Goal: Task Accomplishment & Management: Manage account settings

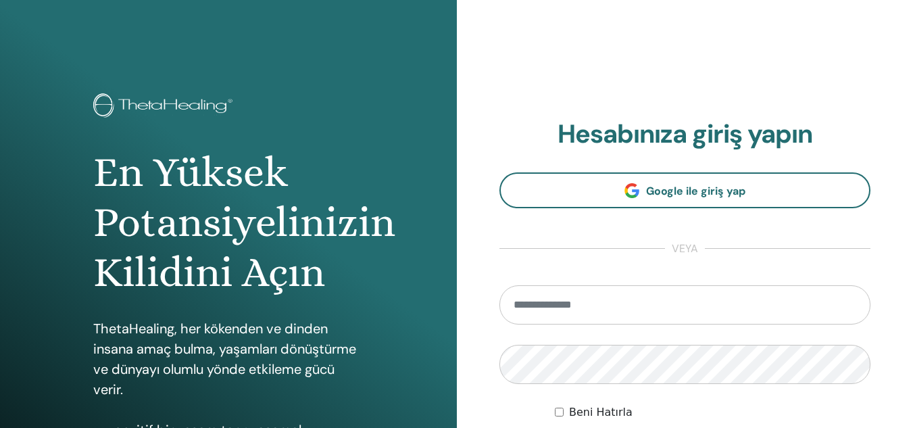
type input "**********"
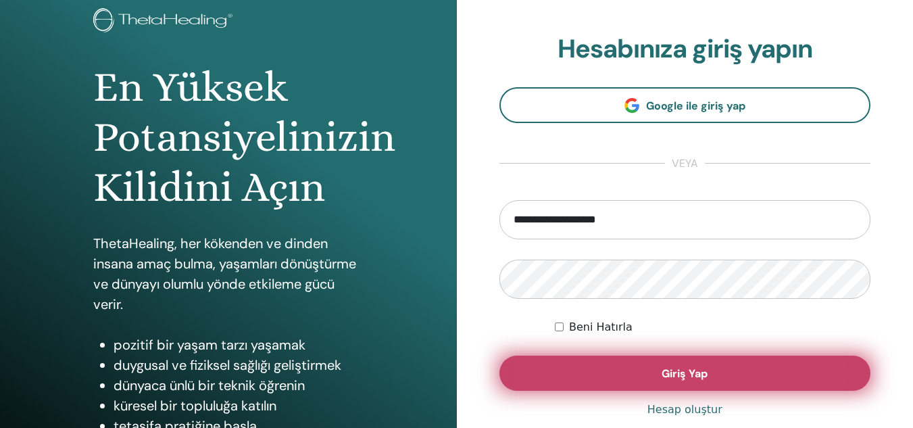
click at [738, 370] on button "Giriş Yap" at bounding box center [686, 373] width 372 height 35
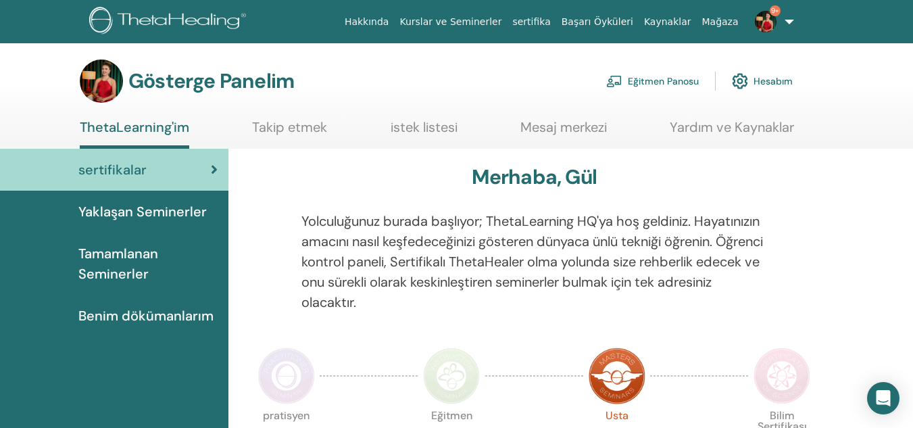
click at [625, 84] on link "Eğitmen Panosu" at bounding box center [653, 81] width 93 height 30
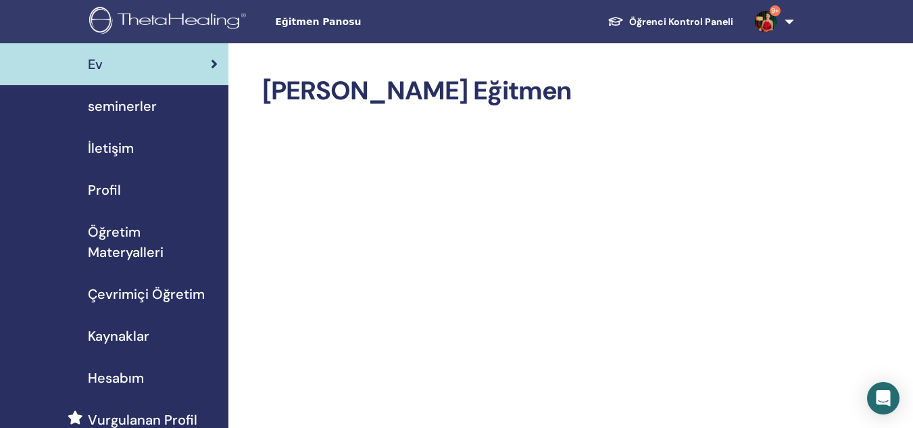
click at [132, 110] on span "seminerler" at bounding box center [122, 106] width 69 height 20
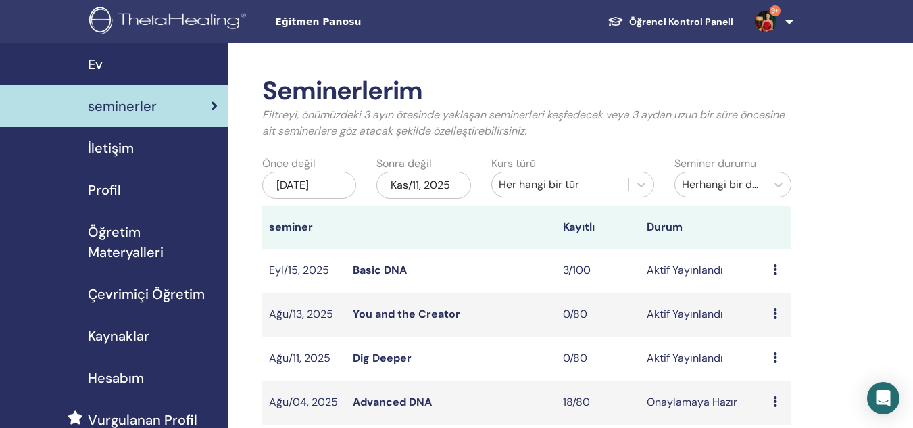
click at [403, 365] on link "Dig Deeper" at bounding box center [382, 358] width 59 height 14
click at [393, 352] on link "Dig Deeper" at bounding box center [382, 358] width 59 height 14
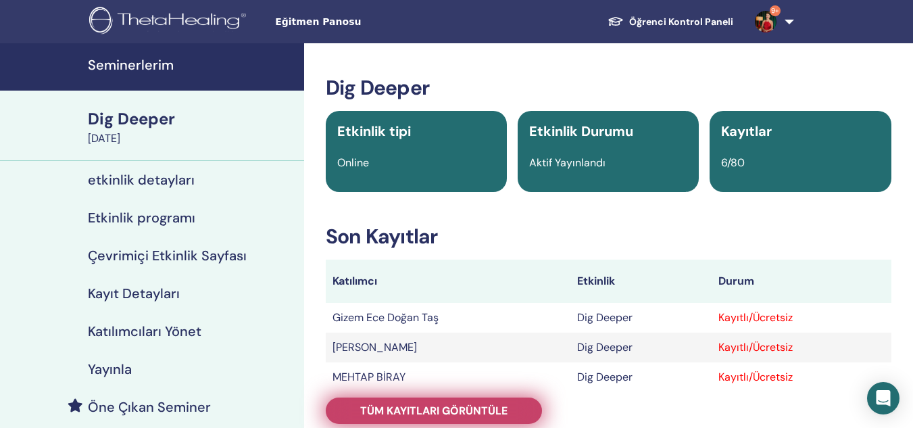
click at [348, 405] on link "Tüm kayıtları görüntüle" at bounding box center [434, 411] width 216 height 26
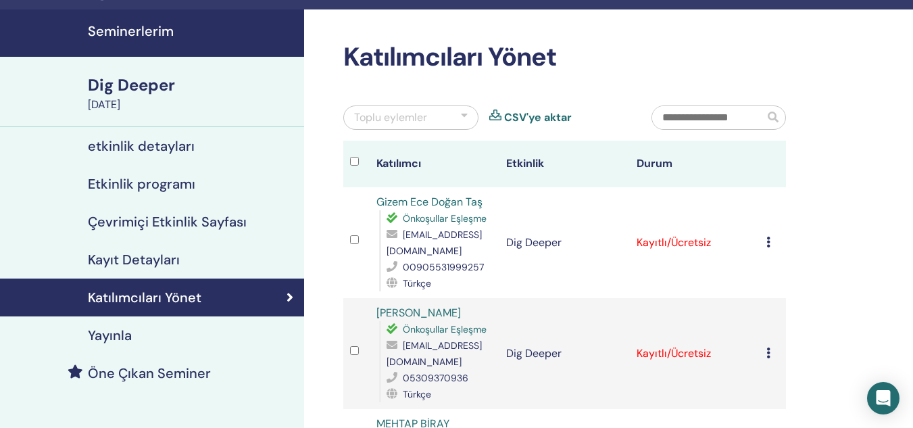
scroll to position [68, 0]
